Goal: Task Accomplishment & Management: Manage account settings

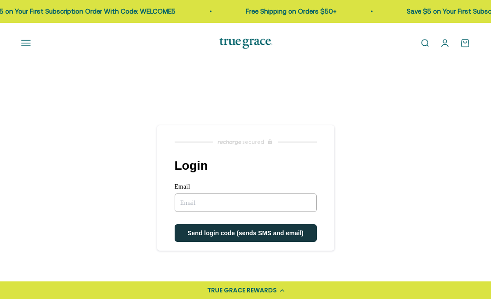
click at [309, 207] on input "Email" at bounding box center [246, 202] width 142 height 18
click at [309, 204] on input "Email" at bounding box center [246, 202] width 142 height 18
click at [299, 202] on input "Email" at bounding box center [246, 202] width 142 height 18
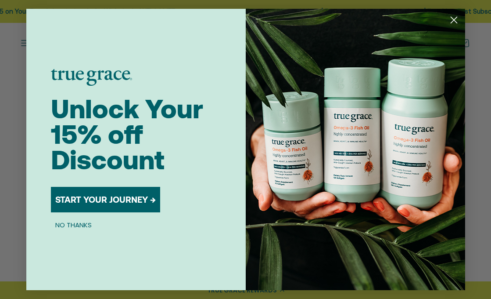
type input "agstens@"
click at [453, 24] on circle "Close dialog" at bounding box center [454, 20] width 14 height 14
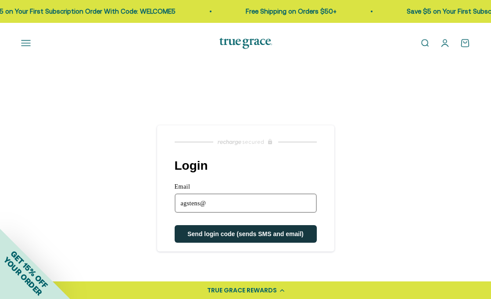
click at [232, 206] on input "agstens@" at bounding box center [246, 202] width 142 height 19
click at [310, 204] on input "agstens@" at bounding box center [246, 202] width 142 height 19
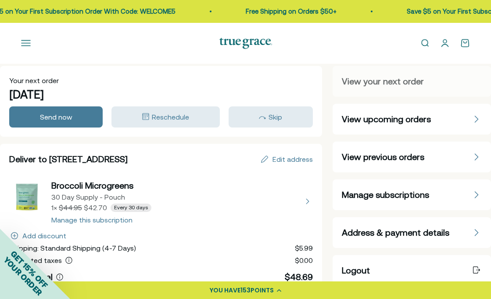
scroll to position [12, 0]
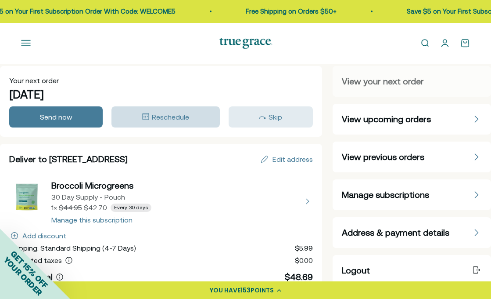
click at [145, 123] on button "Reschedule" at bounding box center [166, 116] width 108 height 21
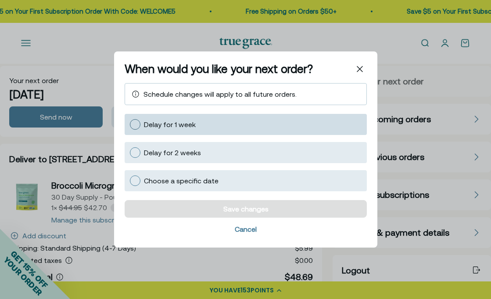
click at [137, 124] on div at bounding box center [135, 124] width 11 height 11
click at [130, 124] on input "Delay for 1 week" at bounding box center [130, 124] width 0 height 0
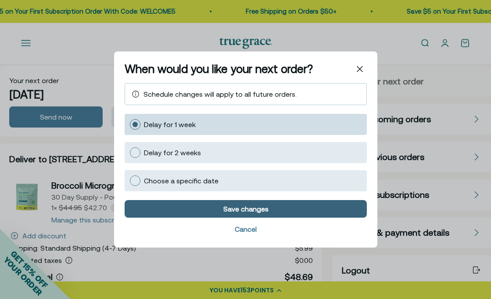
click at [193, 205] on div "Save changes" at bounding box center [246, 208] width 230 height 7
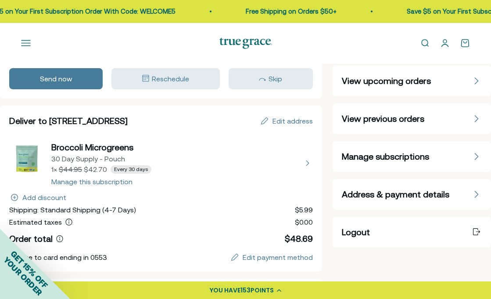
scroll to position [51, 0]
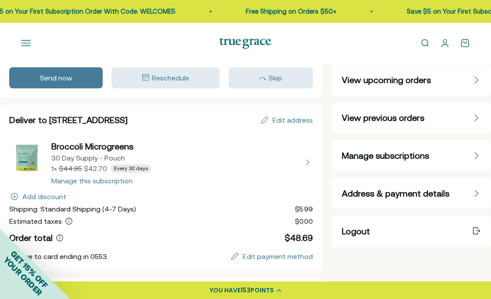
click at [27, 47] on button "Open navigation menu" at bounding box center [26, 43] width 10 height 10
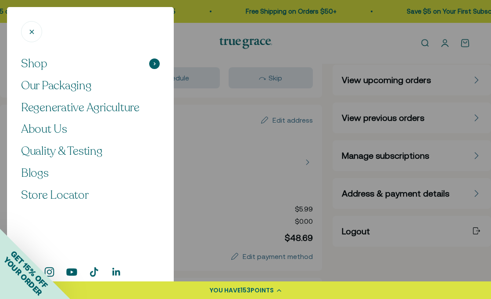
click at [31, 64] on span "Shop" at bounding box center [34, 63] width 26 height 15
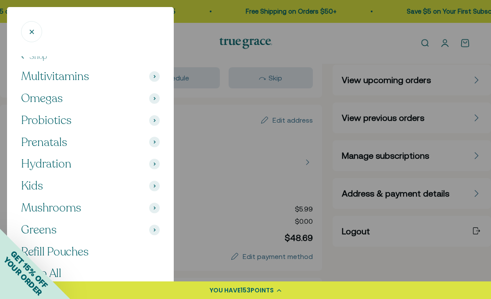
scroll to position [5, 0]
click at [73, 253] on span "Refill Pouches" at bounding box center [54, 251] width 67 height 15
click at [40, 234] on div "GET 15% OFF YOUR ORDER" at bounding box center [35, 263] width 70 height 70
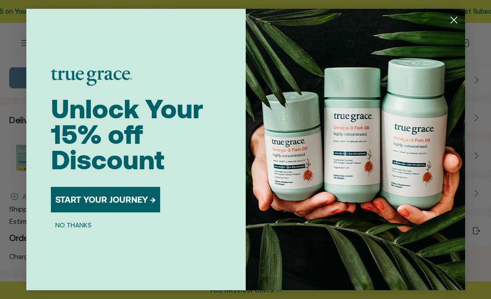
click at [458, 18] on circle "Close dialog" at bounding box center [454, 20] width 14 height 14
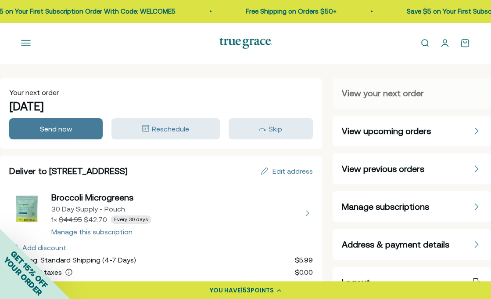
scroll to position [0, 0]
click at [253, 287] on span "POINTS" at bounding box center [262, 289] width 23 height 9
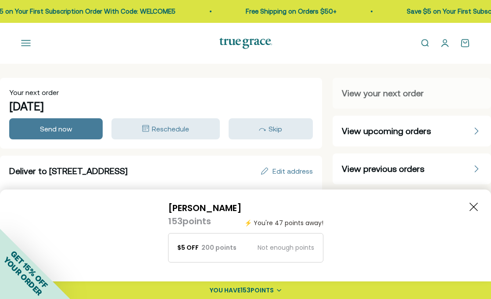
click at [470, 203] on icon "Close button" at bounding box center [474, 206] width 8 height 8
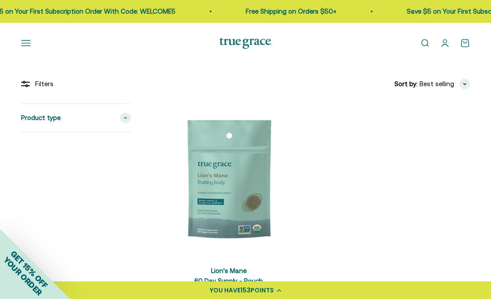
scroll to position [123, 0]
